Goal: Navigation & Orientation: Go to known website

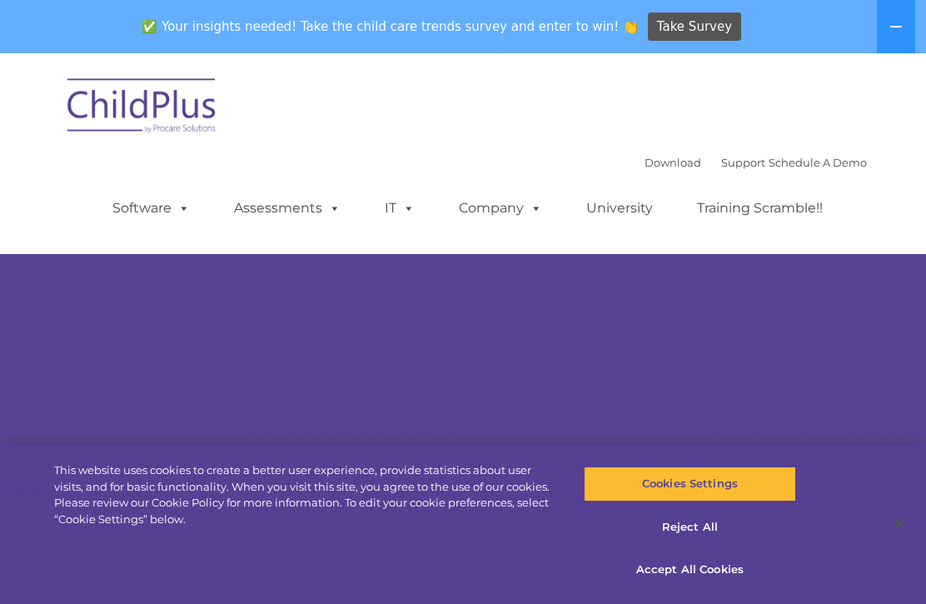
select select "MEDIUM"
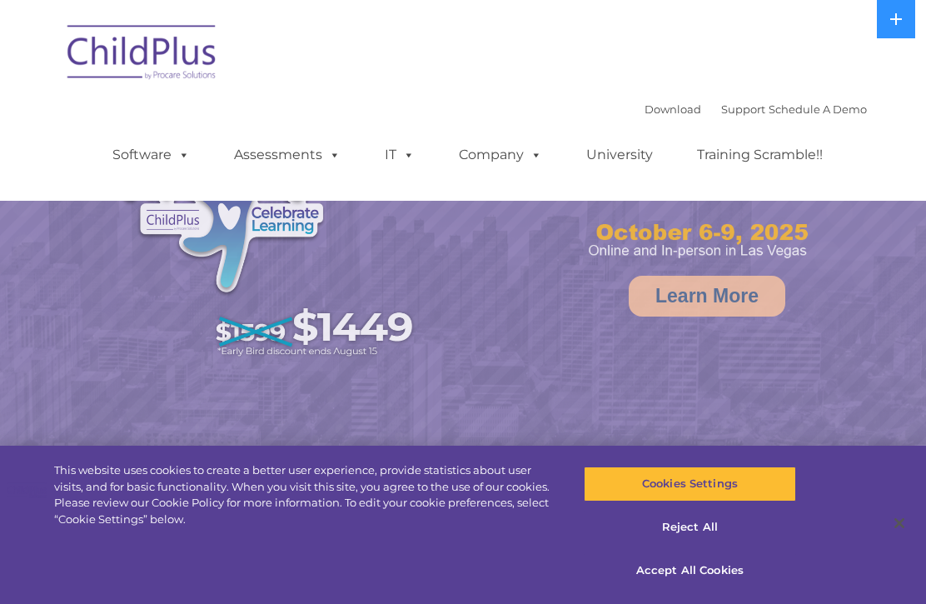
select select "MEDIUM"
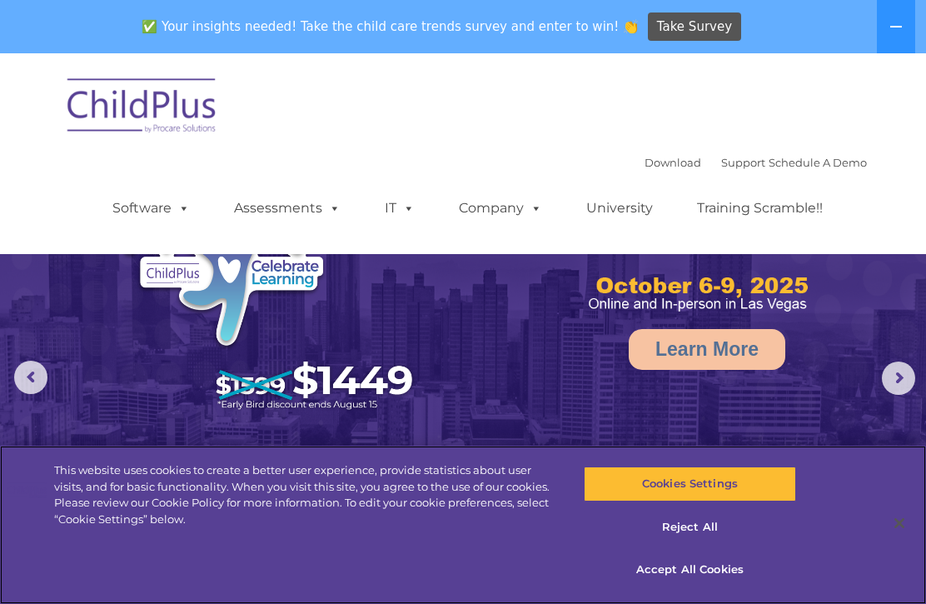
click at [652, 573] on button "Accept All Cookies" at bounding box center [690, 569] width 213 height 35
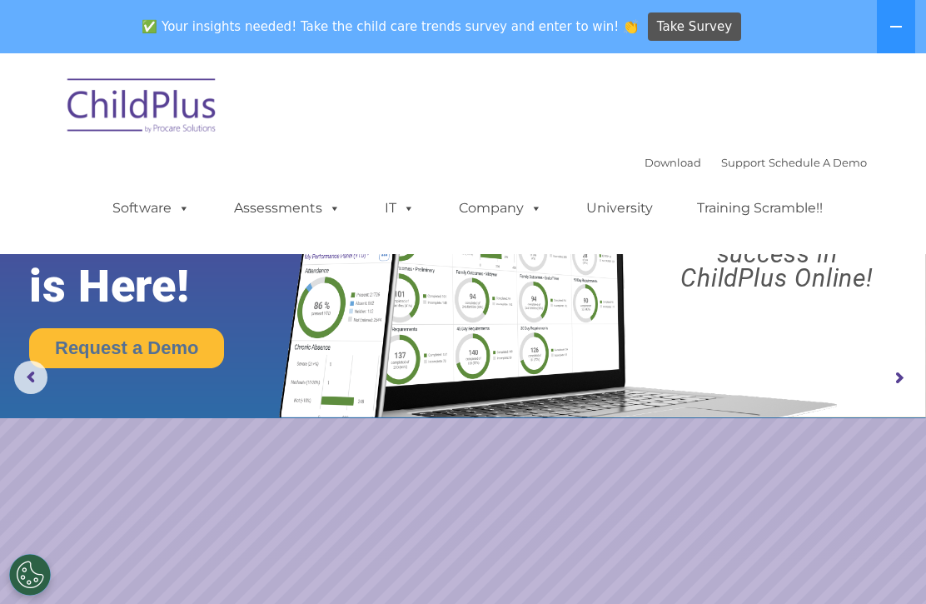
click at [909, 22] on button at bounding box center [896, 26] width 38 height 53
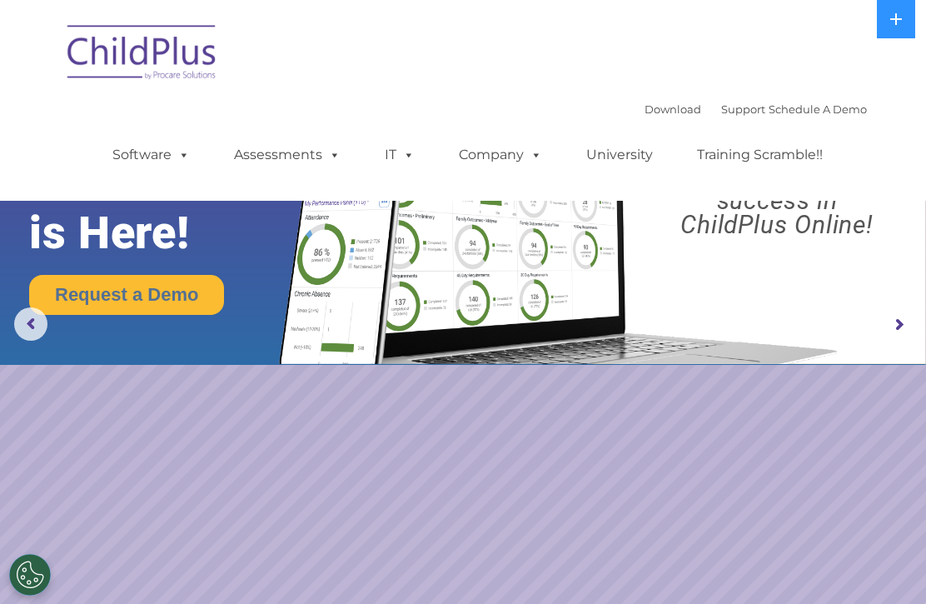
click at [23, 324] on rs-arrow at bounding box center [30, 323] width 33 height 33
